Goal: Information Seeking & Learning: Learn about a topic

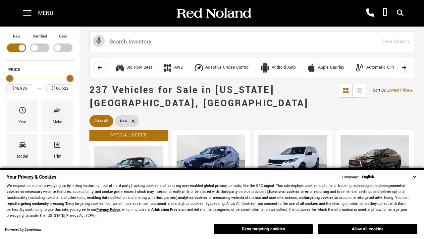
scroll to position [229, 0]
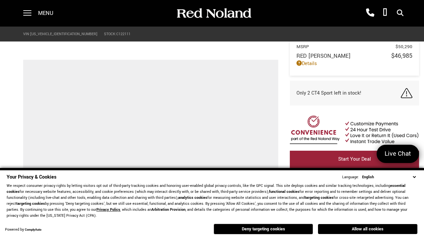
scroll to position [345, 0]
